Goal: Task Accomplishment & Management: Use online tool/utility

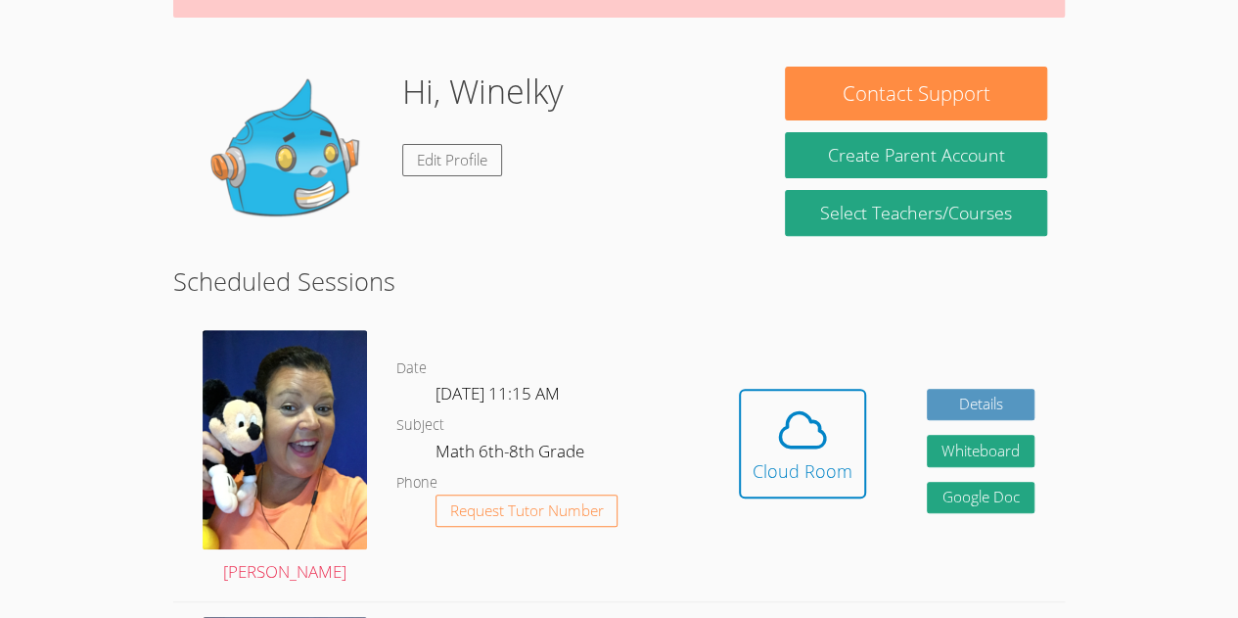
scroll to position [253, 0]
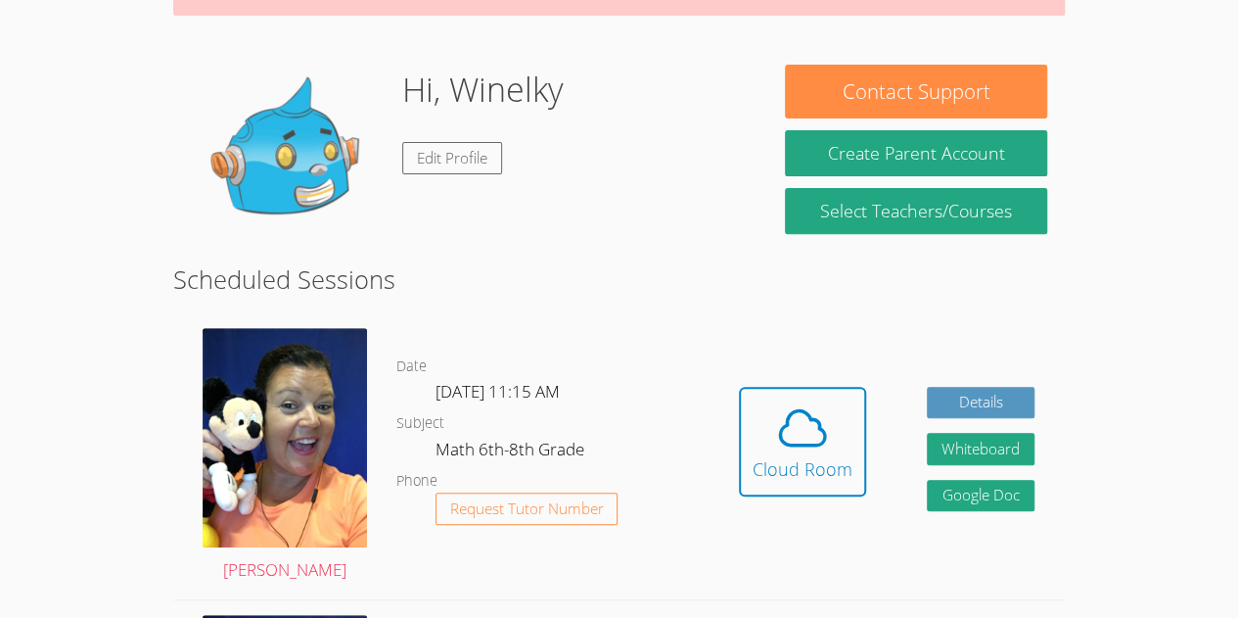
click at [938, 260] on h2 "Scheduled Sessions" at bounding box center [619, 278] width 892 height 37
click at [57, 242] on body "Home Programs Sessions Tutors Messages Billing Logout Winelky Successfully auth…" at bounding box center [619, 56] width 1238 height 618
click at [4, 266] on body "Home Programs Sessions Tutors Messages Billing Logout Winelky Successfully auth…" at bounding box center [619, 56] width 1238 height 618
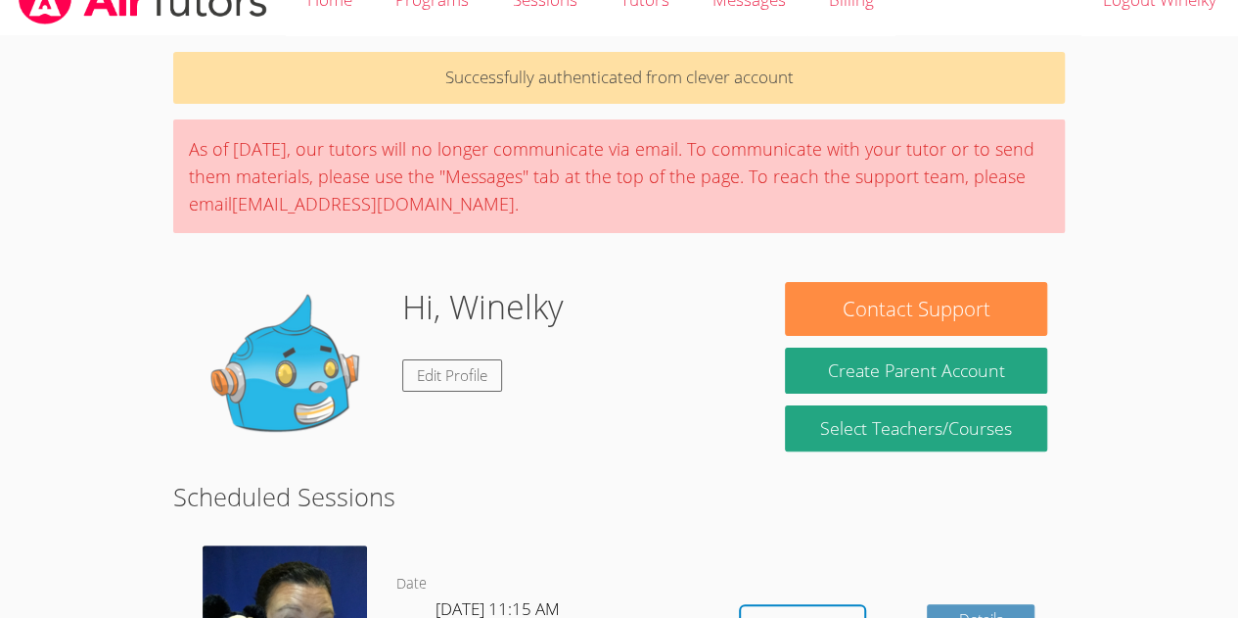
scroll to position [33, 0]
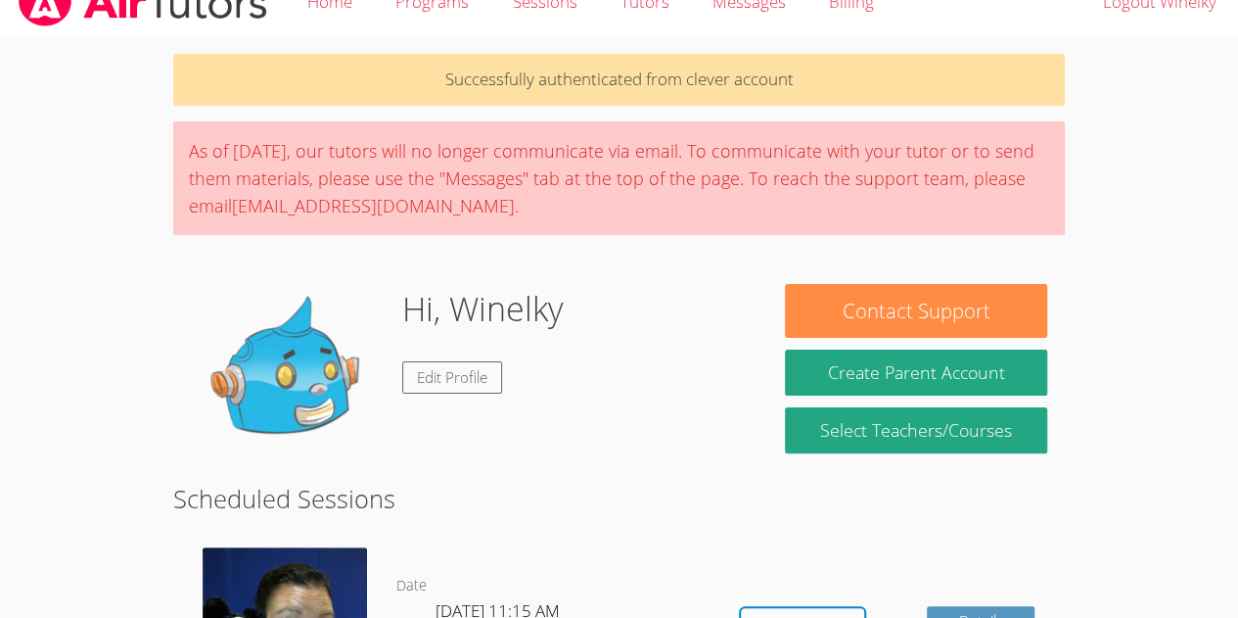
click at [18, 236] on body "Home Programs Sessions Tutors Messages Billing Logout Winelky Successfully auth…" at bounding box center [619, 276] width 1238 height 618
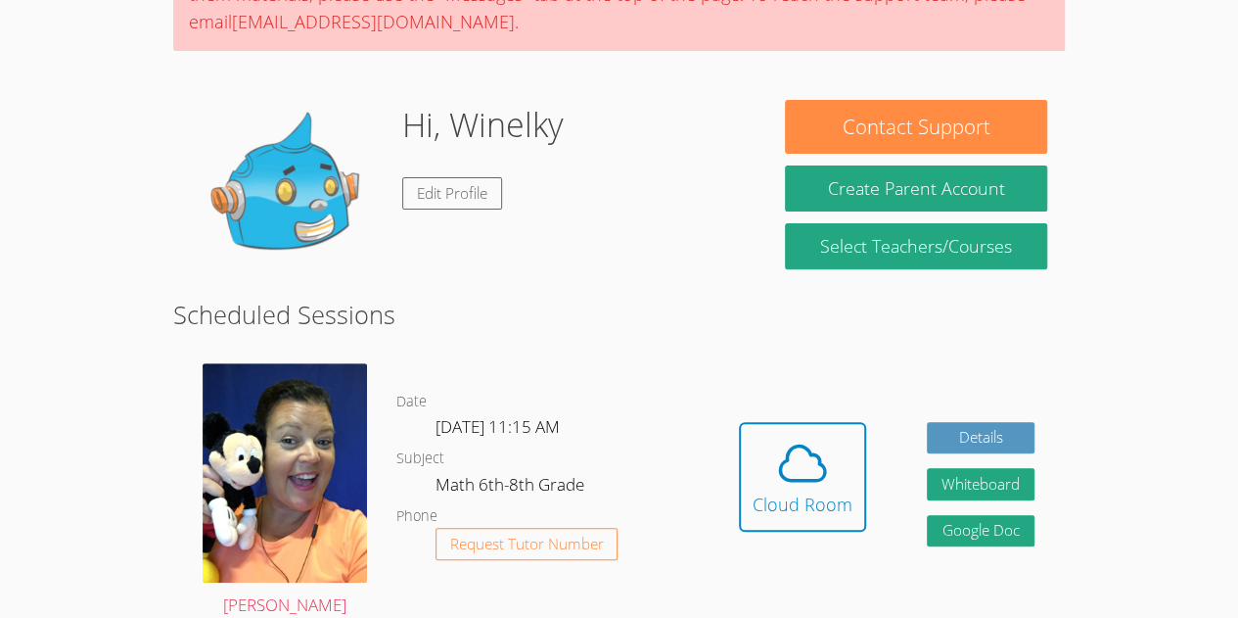
scroll to position [217, 0]
click at [809, 465] on icon at bounding box center [802, 463] width 55 height 55
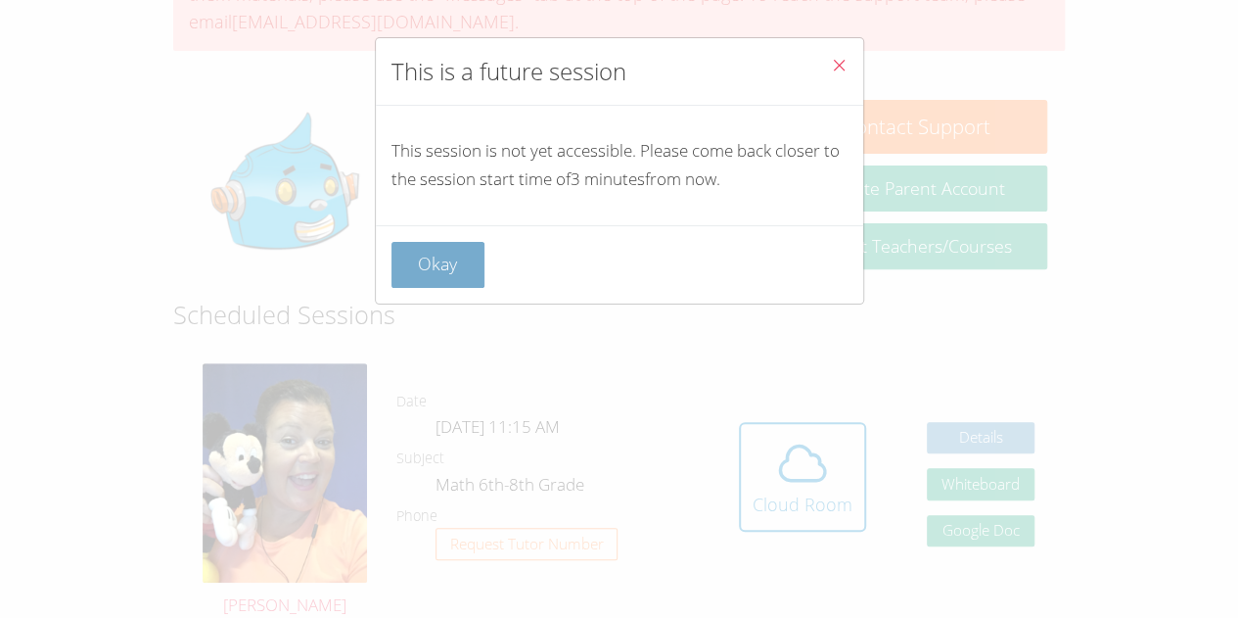
click at [408, 252] on button "Okay" at bounding box center [439, 265] width 94 height 46
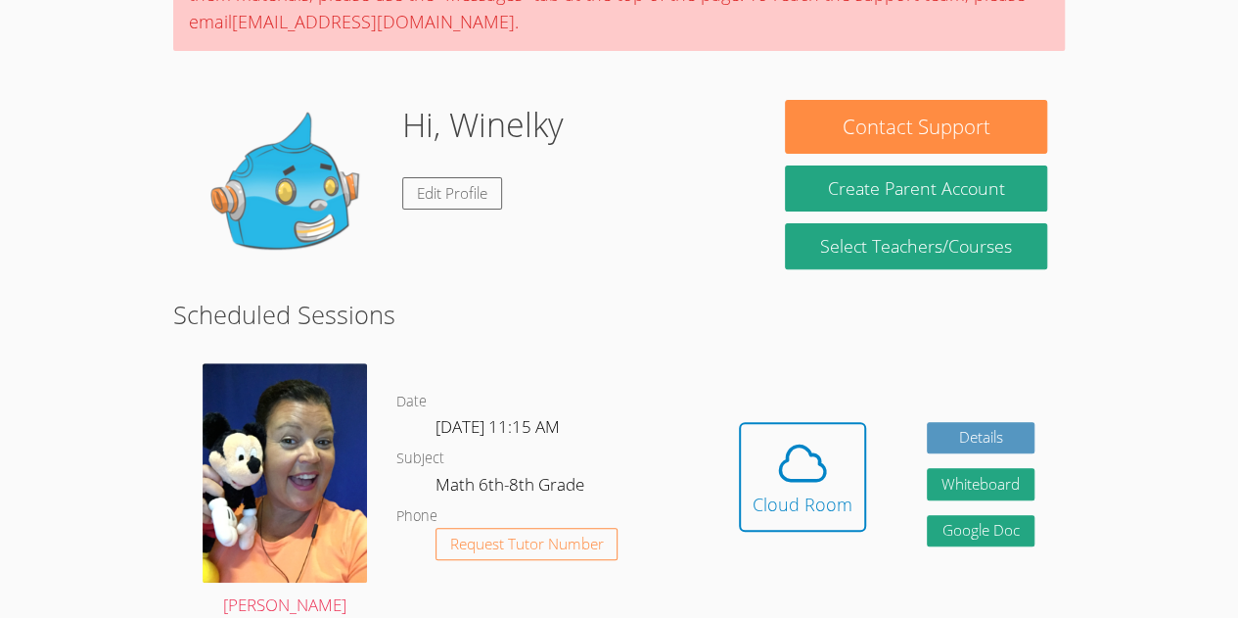
drag, startPoint x: 826, startPoint y: 487, endPoint x: 736, endPoint y: 232, distance: 270.0
click at [736, 232] on div "Hi, Winelky Edit Profile" at bounding box center [470, 198] width 559 height 196
click at [788, 444] on icon at bounding box center [802, 463] width 55 height 55
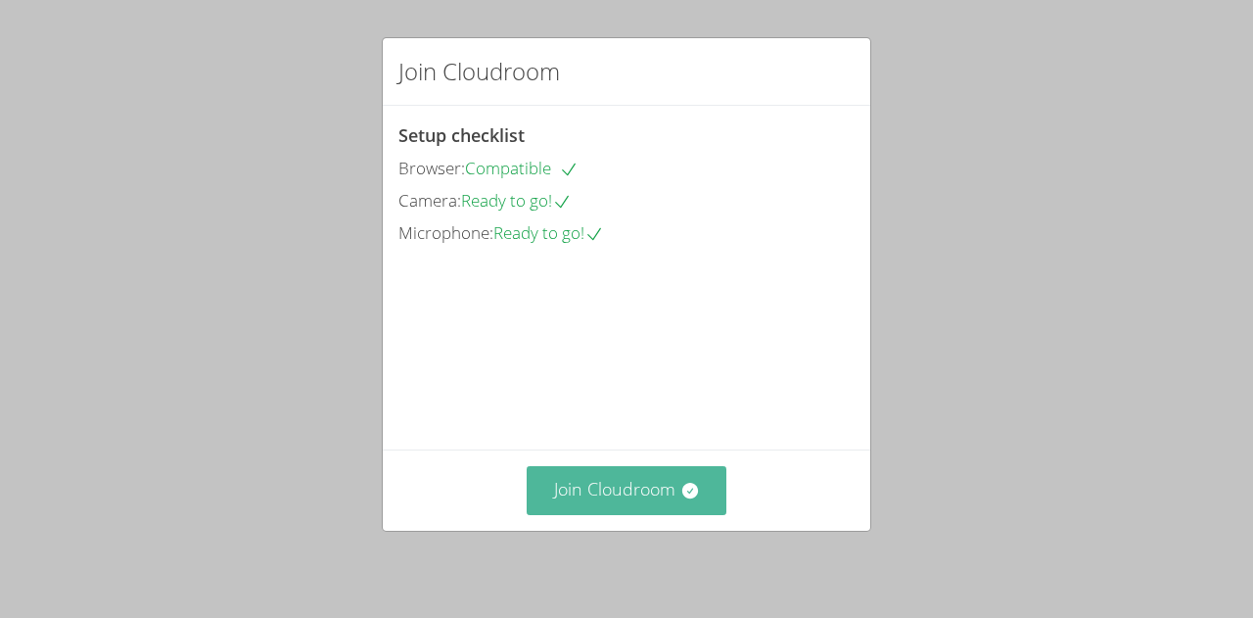
click at [617, 485] on button "Join Cloudroom" at bounding box center [627, 490] width 201 height 48
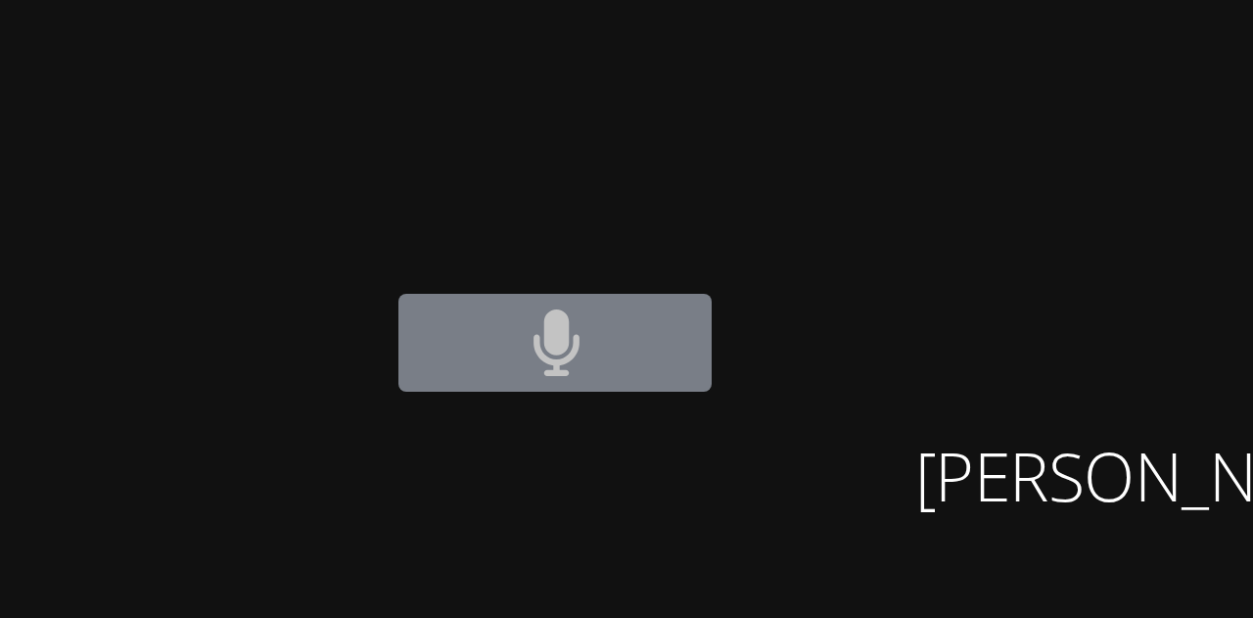
click at [853, 164] on div "Winelky Thelemaque" at bounding box center [736, 113] width 233 height 210
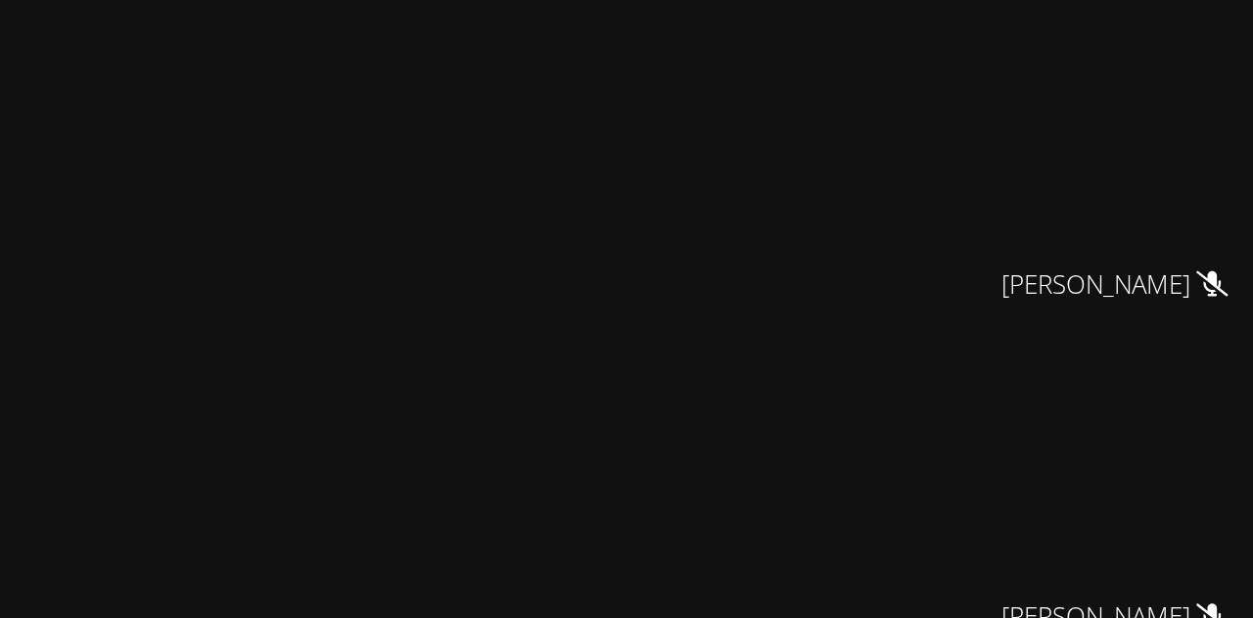
click at [453, 251] on video at bounding box center [307, 182] width 294 height 336
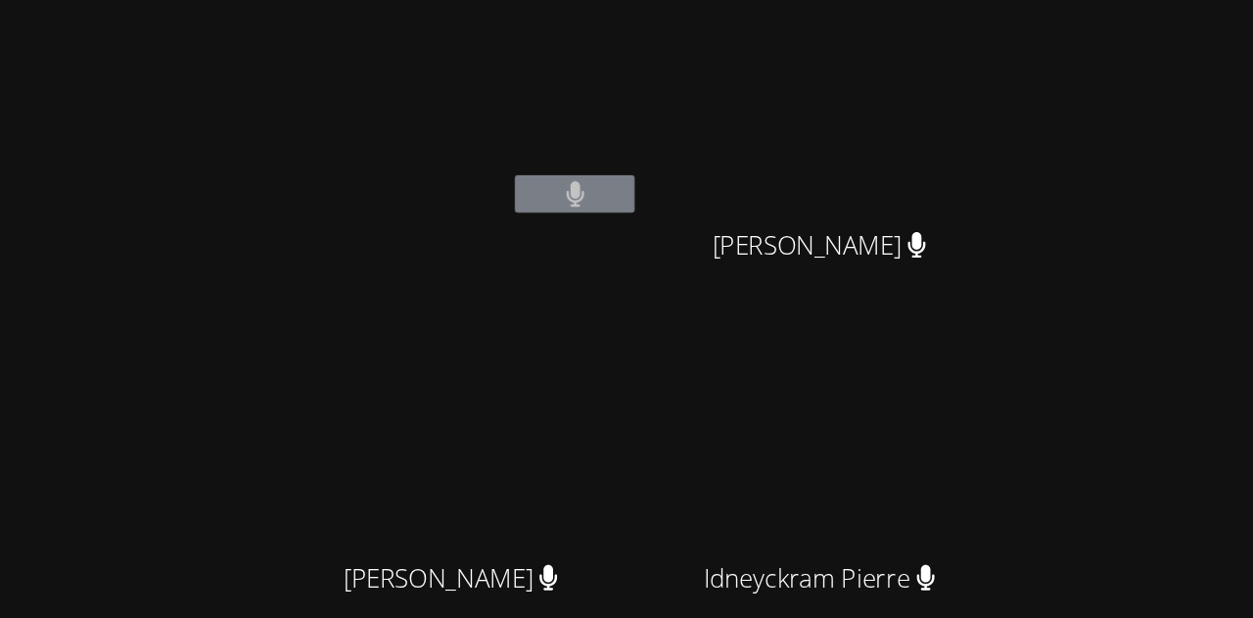
click at [1094, 310] on video at bounding box center [977, 290] width 233 height 131
click at [1094, 299] on video at bounding box center [977, 290] width 233 height 131
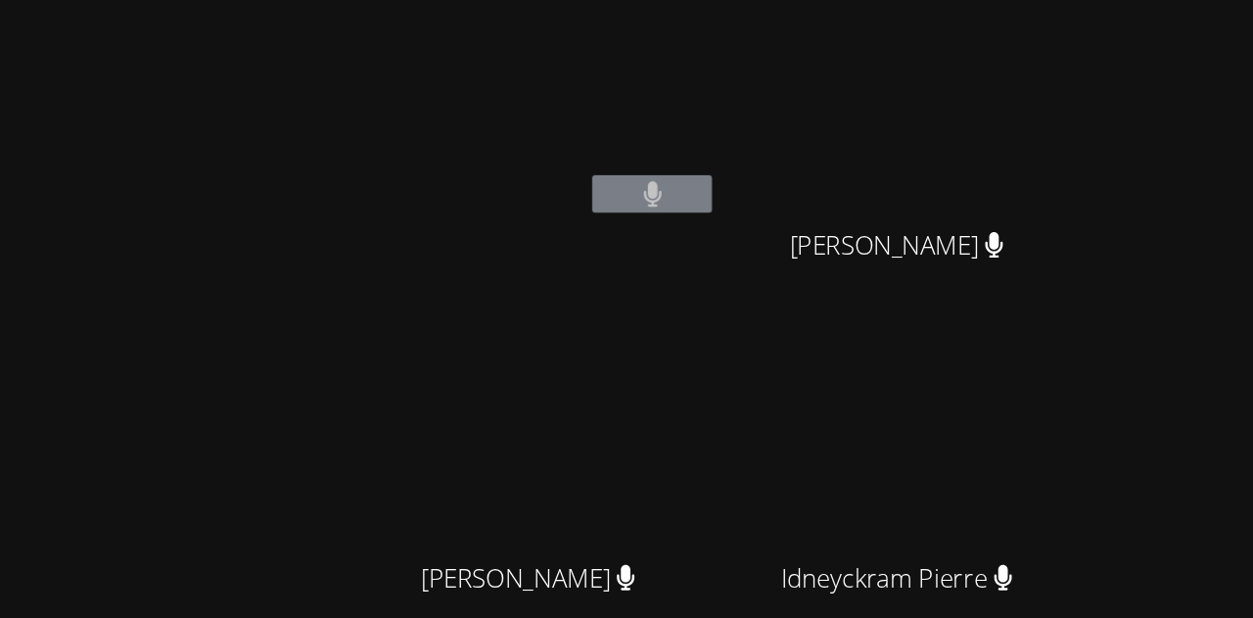
click at [1094, 350] on video at bounding box center [977, 290] width 233 height 131
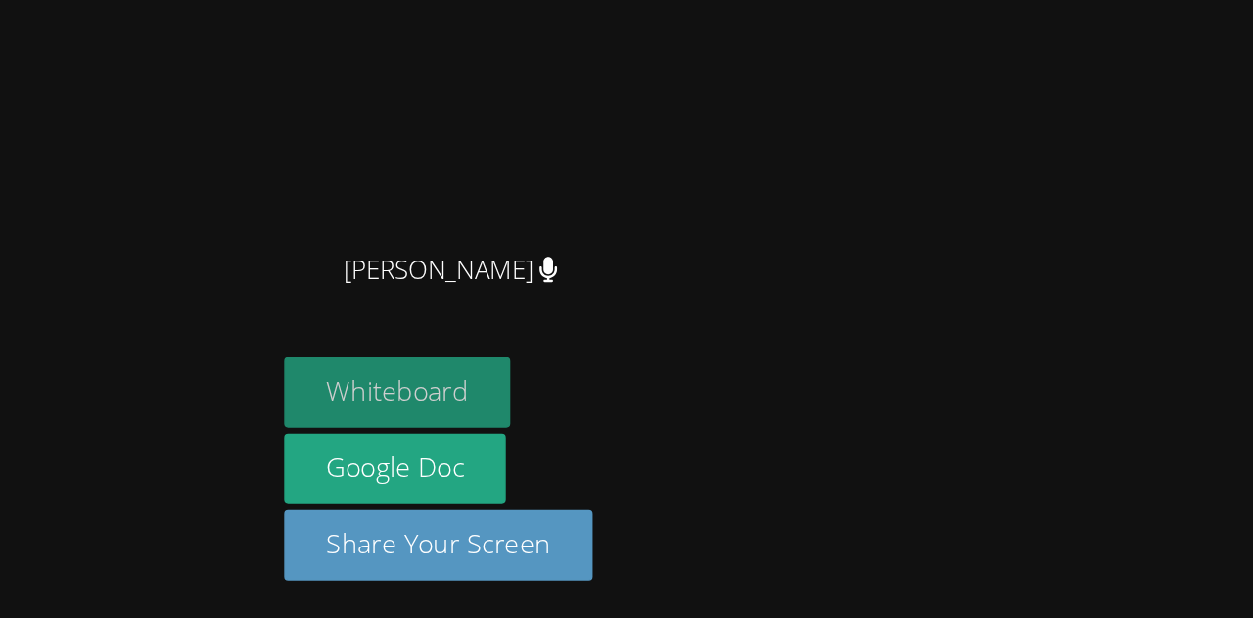
click at [768, 471] on button "Whiteboard" at bounding box center [694, 470] width 148 height 46
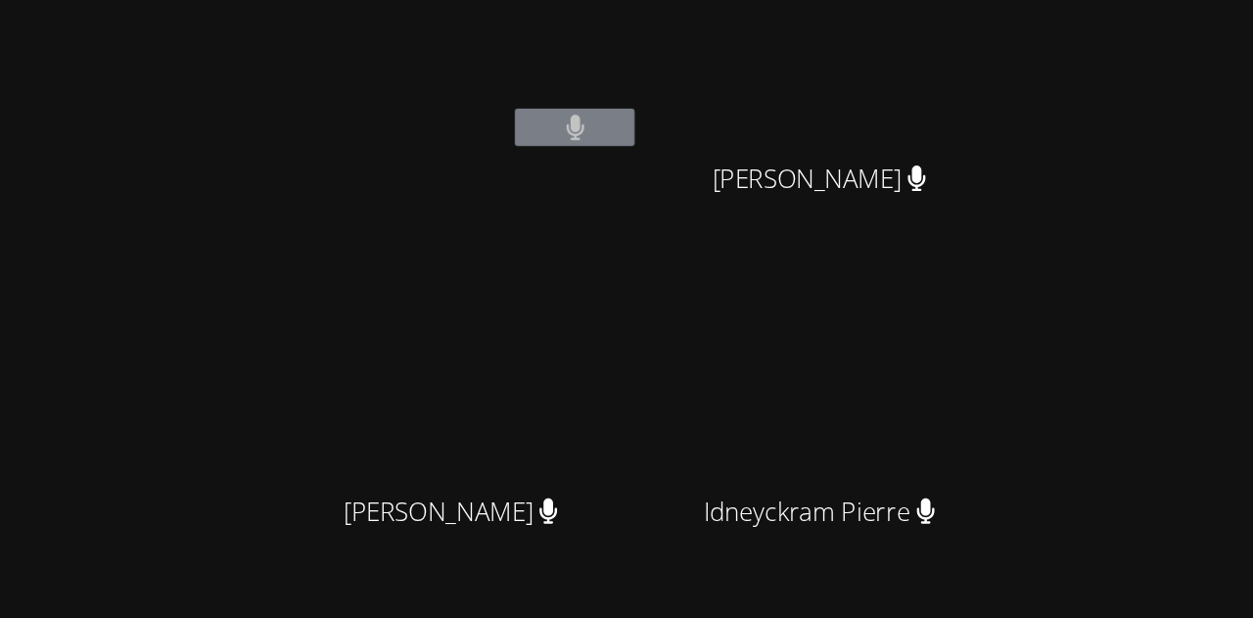
click at [1094, 296] on video at bounding box center [977, 290] width 233 height 131
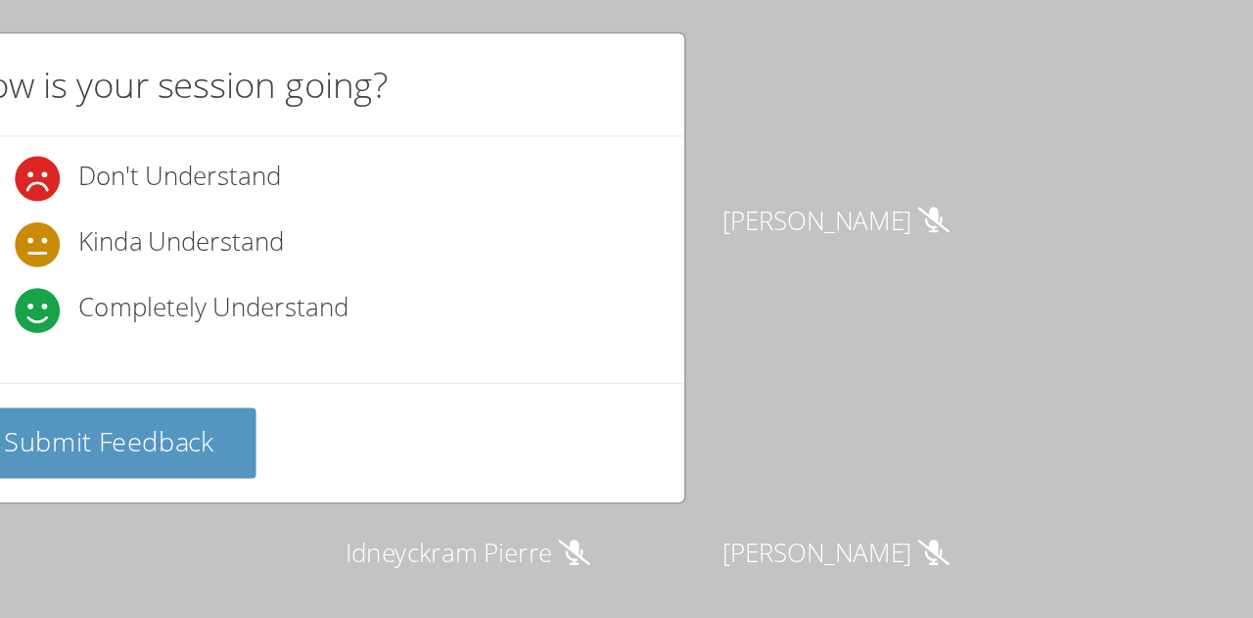
click at [441, 142] on icon at bounding box center [447, 132] width 29 height 29
click at [441, 138] on input "Don't Understand" at bounding box center [441, 129] width 17 height 17
radio input "true"
drag, startPoint x: 436, startPoint y: 199, endPoint x: 471, endPoint y: 239, distance: 53.4
click at [460, 224] on div "Don't Understand Kinda Understand Completely Understand" at bounding box center [626, 181] width 456 height 121
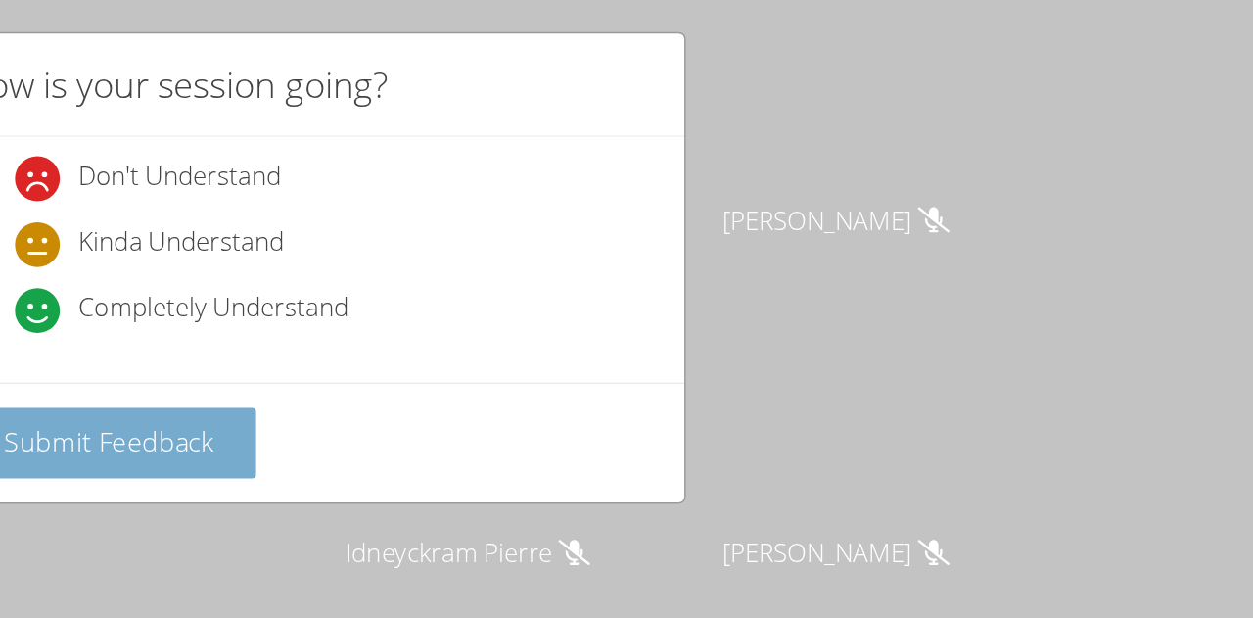
click at [523, 293] on span "Submit Feedback" at bounding box center [494, 304] width 137 height 23
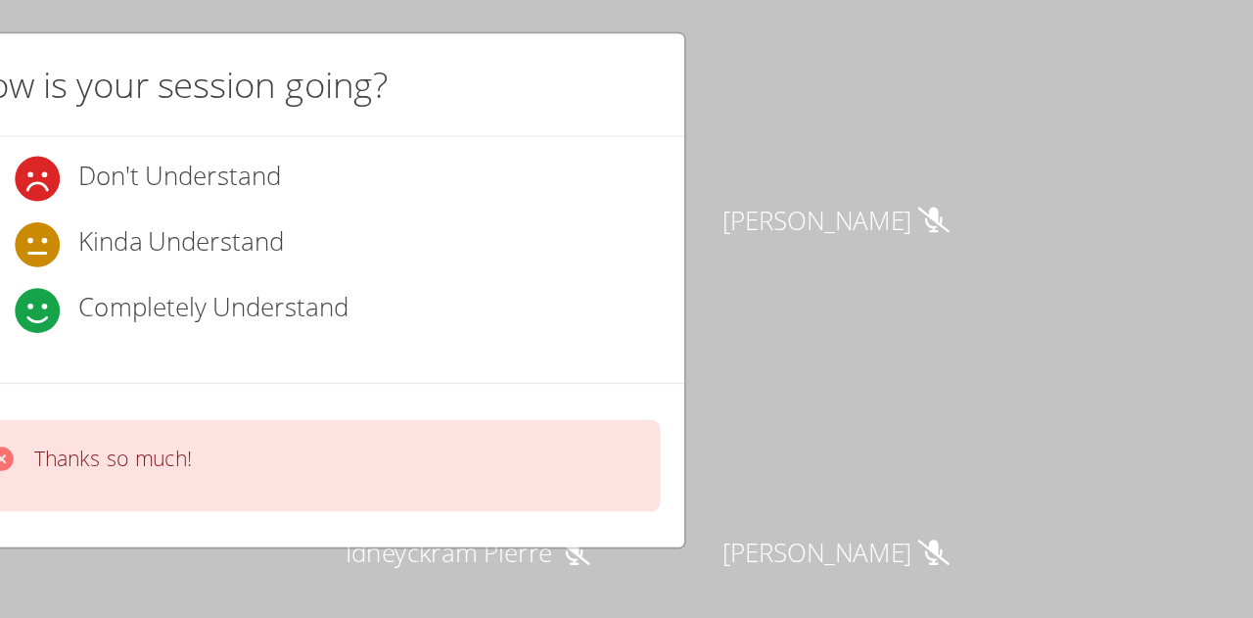
click at [623, 329] on div "Thanks so much!" at bounding box center [626, 321] width 456 height 60
click at [434, 302] on div "Thanks so much!" at bounding box center [626, 321] width 456 height 60
click at [435, 306] on div "Thanks so much!" at bounding box center [626, 321] width 456 height 60
